Goal: Task Accomplishment & Management: Use online tool/utility

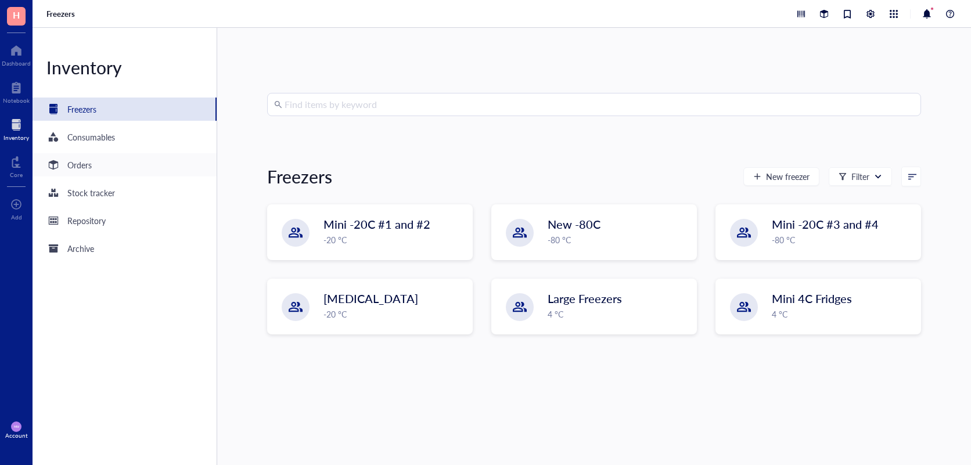
click at [91, 167] on div "Orders" at bounding box center [79, 165] width 24 height 13
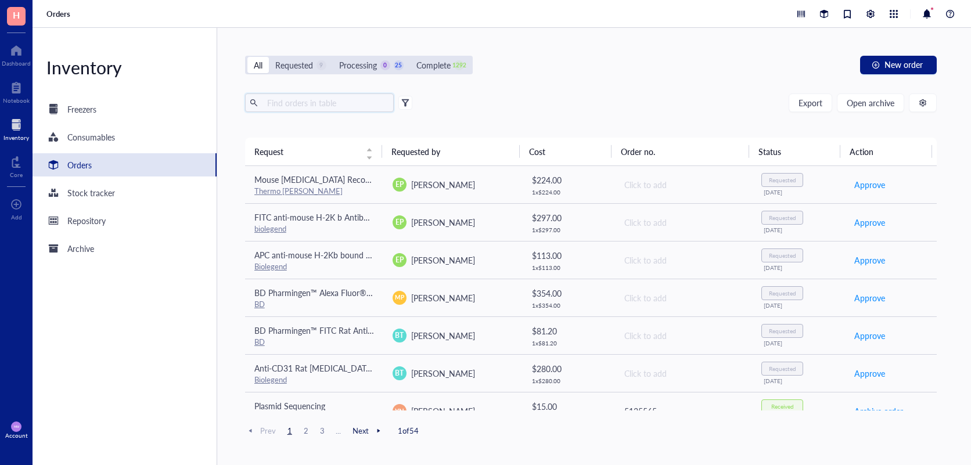
click at [303, 105] on input "text" at bounding box center [326, 102] width 127 height 17
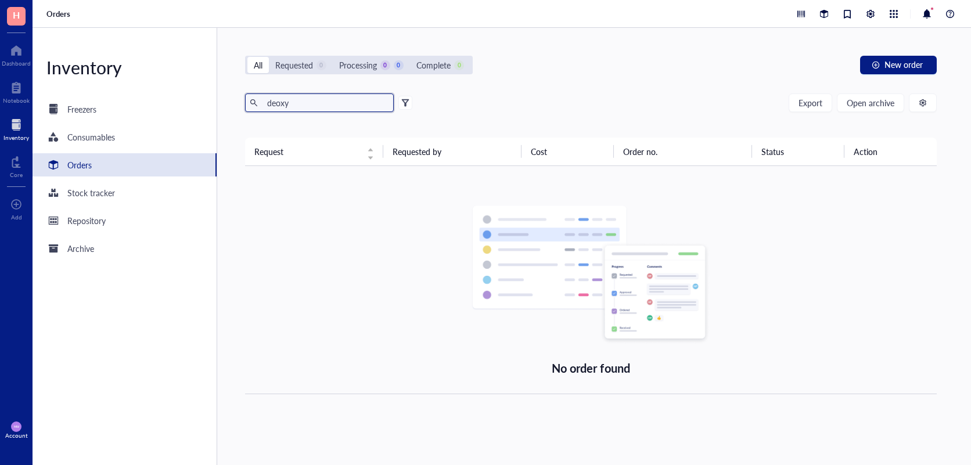
click at [288, 99] on input "deoxy" at bounding box center [326, 102] width 127 height 17
click at [307, 106] on input "deoxy" at bounding box center [326, 102] width 127 height 17
type input "d"
click at [287, 105] on input "dans" at bounding box center [326, 102] width 127 height 17
type input "d"
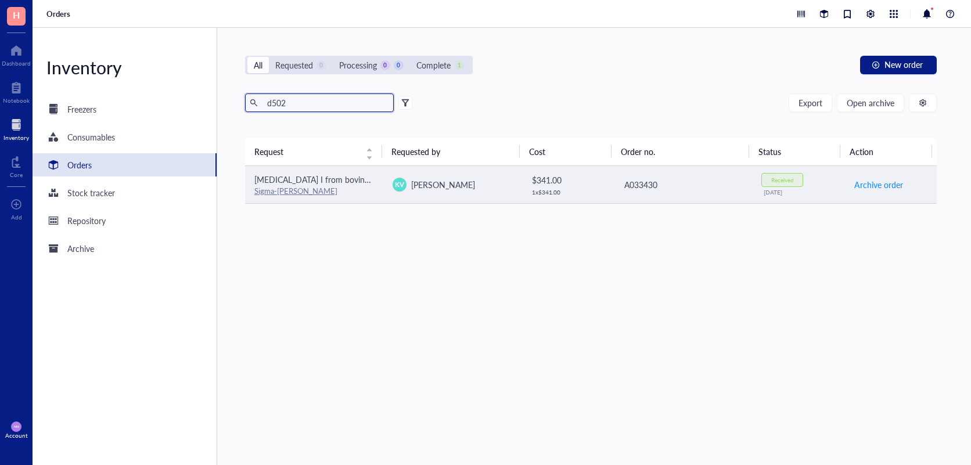
type input "d502"
click at [333, 191] on div "Sigma-[PERSON_NAME]" at bounding box center [314, 191] width 120 height 10
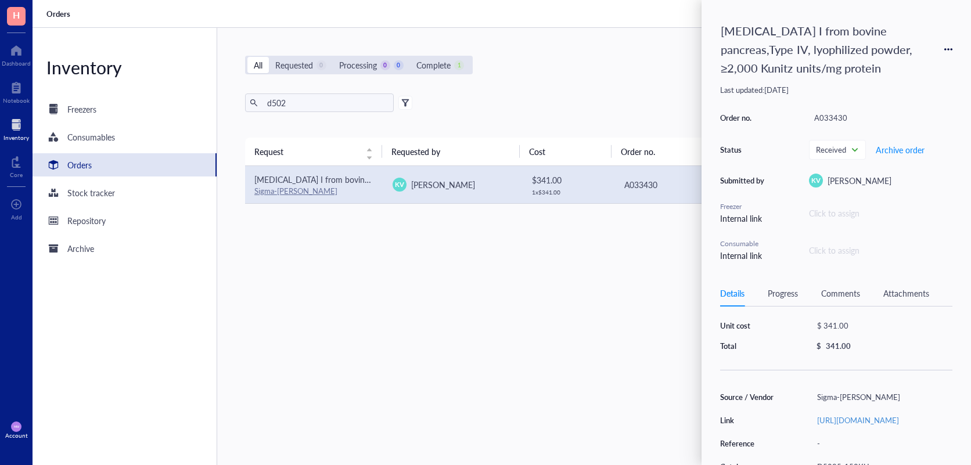
scroll to position [78, 0]
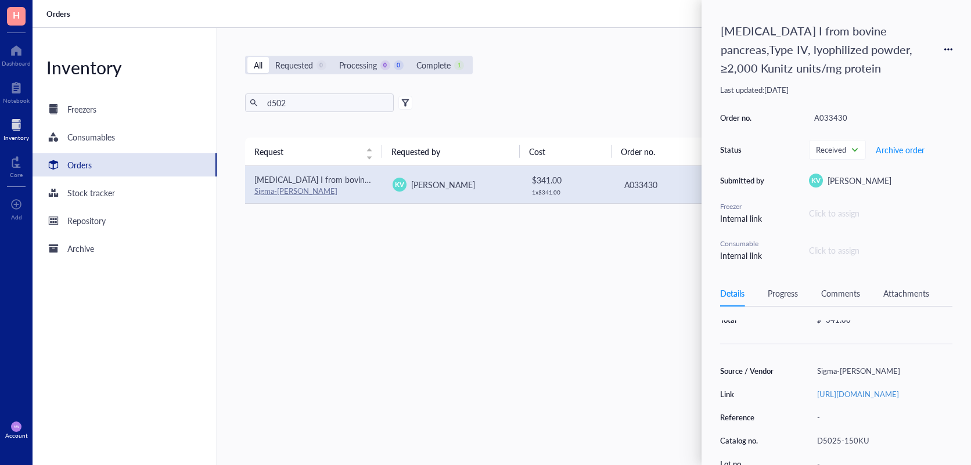
click at [947, 47] on icon at bounding box center [948, 49] width 8 height 8
click at [911, 72] on span "Request again" at bounding box center [907, 66] width 73 height 13
